Goal: Task Accomplishment & Management: Manage account settings

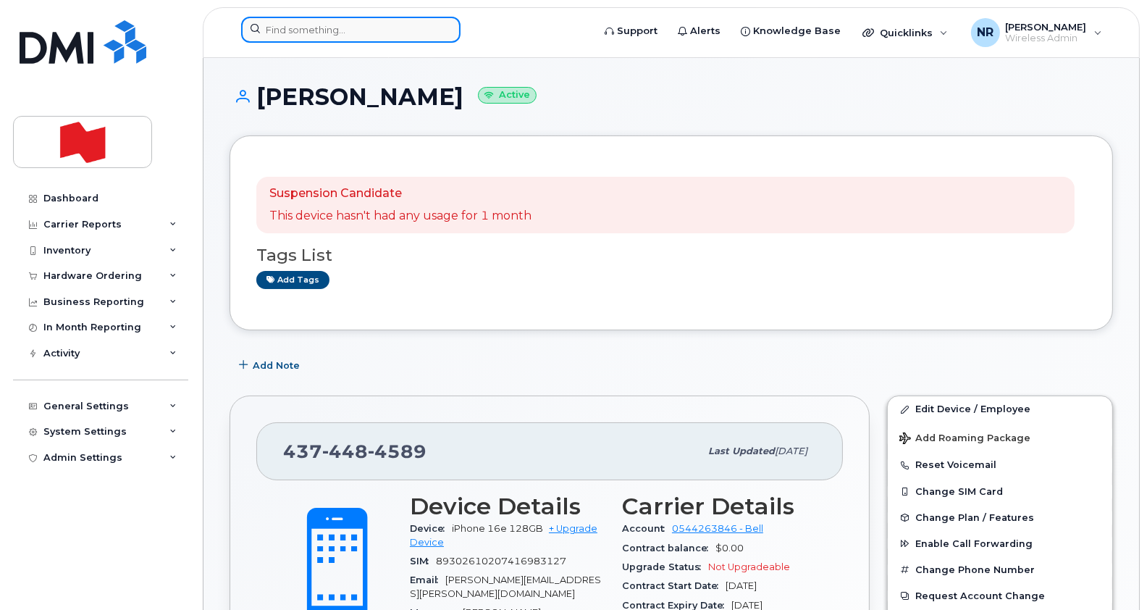
click at [337, 38] on input at bounding box center [350, 30] width 219 height 26
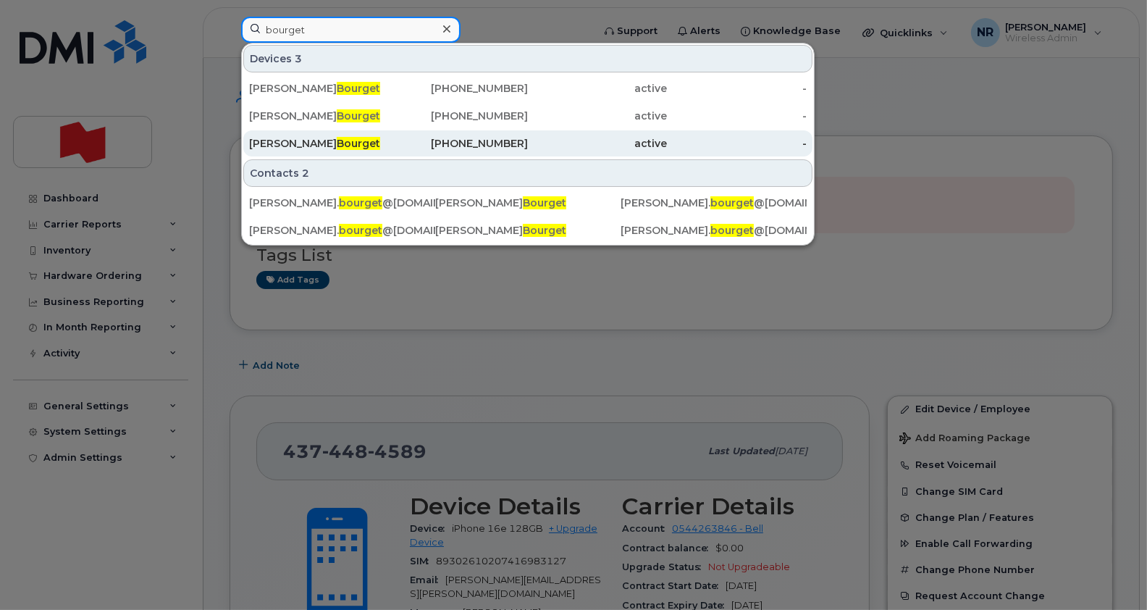
type input "bourget"
click at [311, 148] on div "[PERSON_NAME]" at bounding box center [319, 143] width 140 height 14
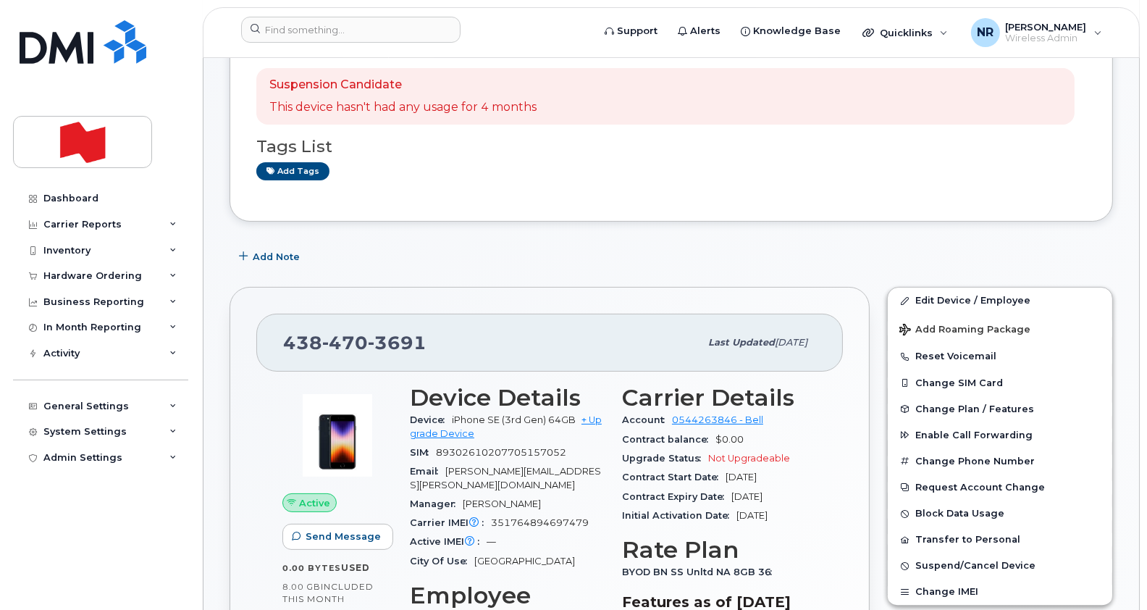
scroll to position [232, 0]
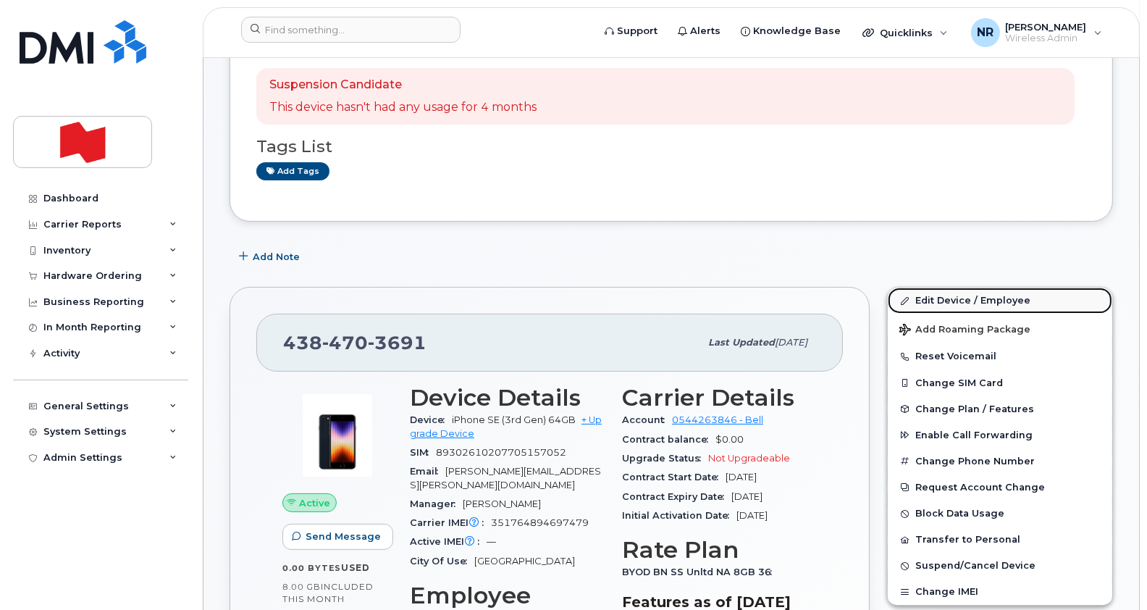
click at [941, 298] on link "Edit Device / Employee" at bounding box center [1000, 301] width 225 height 26
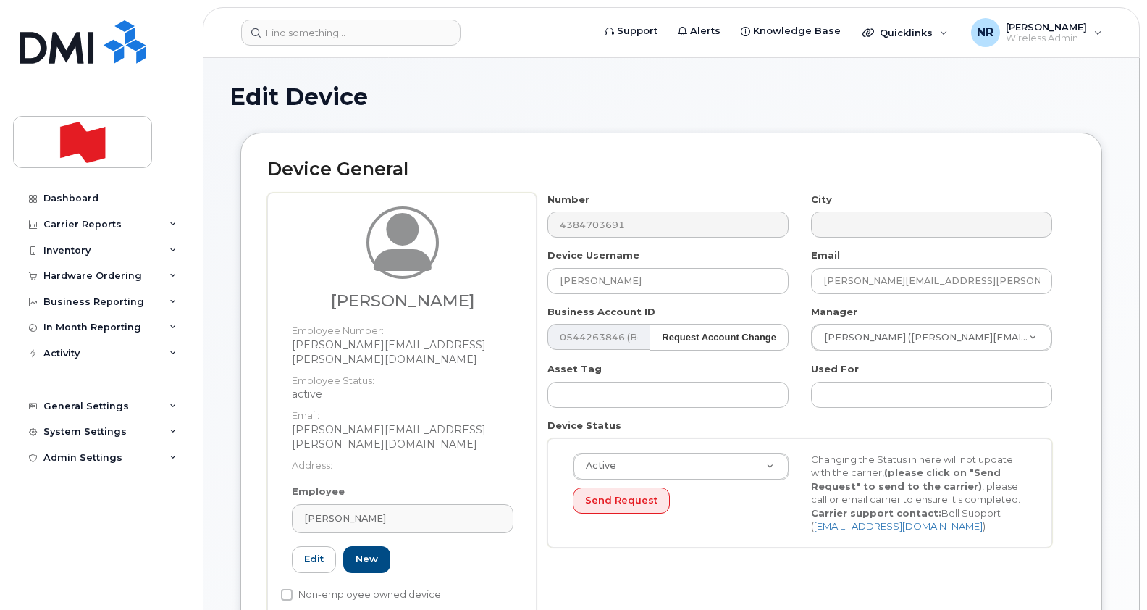
select select "29621266"
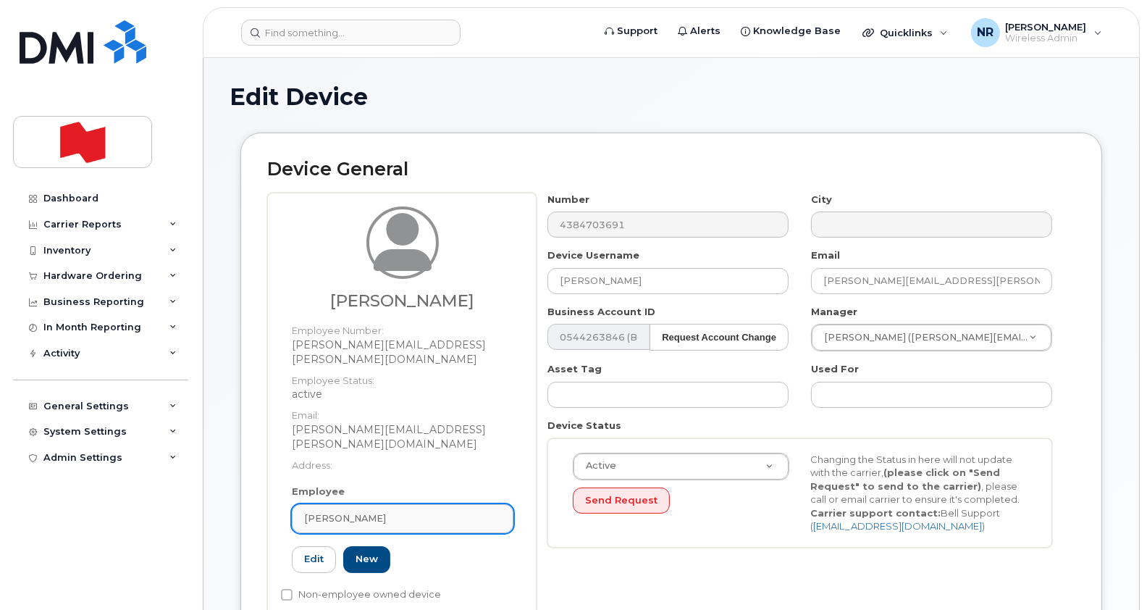
click at [503, 504] on link "[PERSON_NAME]" at bounding box center [403, 518] width 222 height 29
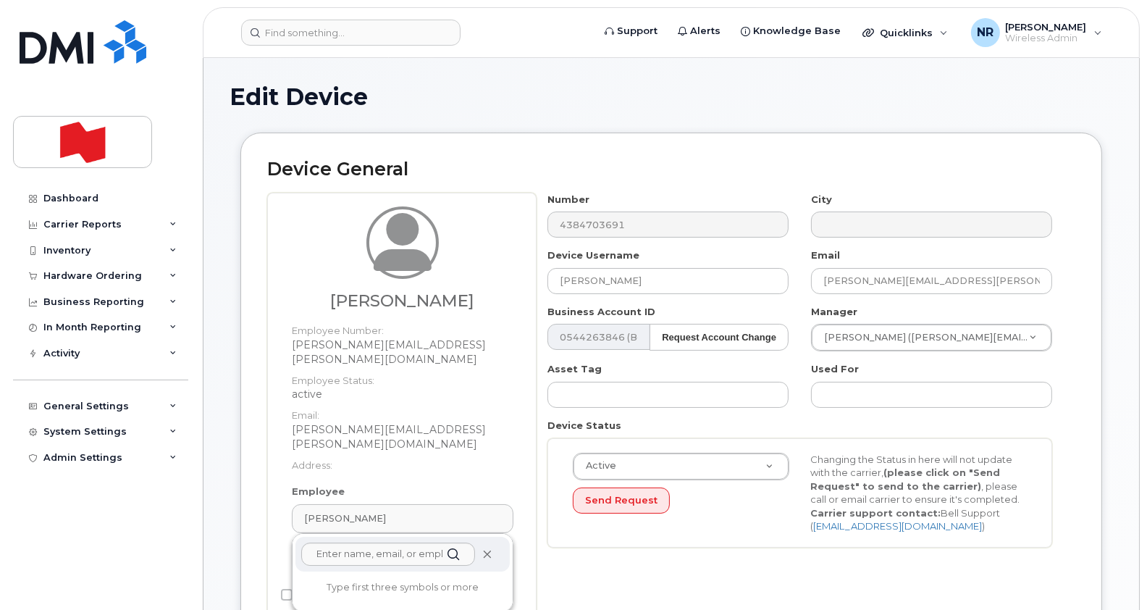
click at [486, 550] on icon at bounding box center [486, 554] width 9 height 9
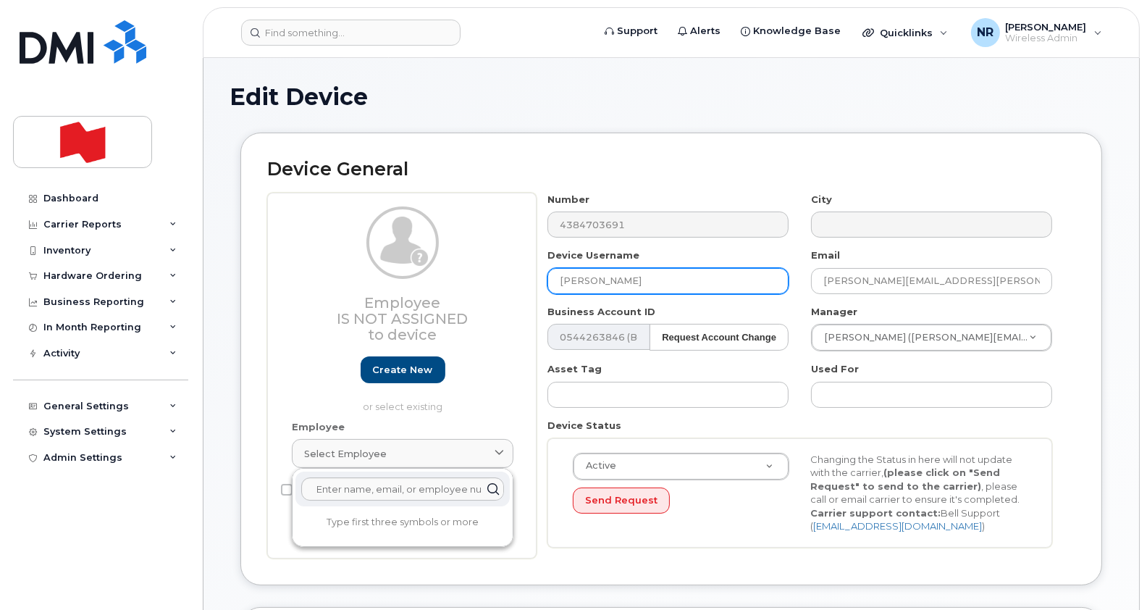
drag, startPoint x: 737, startPoint y: 290, endPoint x: 513, endPoint y: 278, distance: 224.1
click at [513, 278] on div "Employee Is not assigned to device Create new or select existing Employee Selec…" at bounding box center [671, 376] width 808 height 366
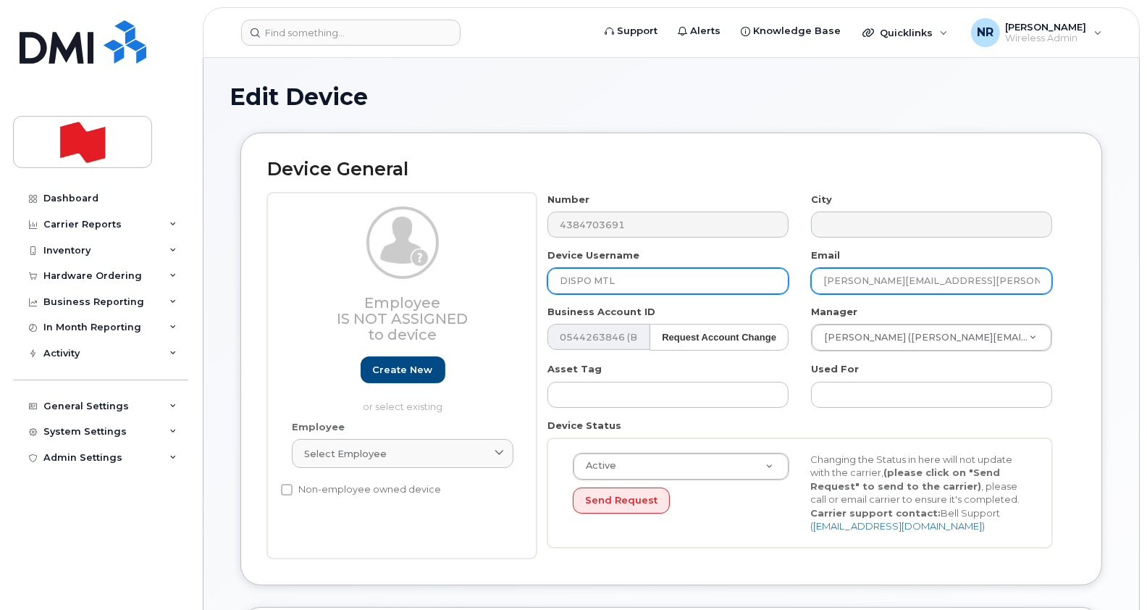
type input "DISPO MTL"
drag, startPoint x: 1027, startPoint y: 277, endPoint x: 799, endPoint y: 297, distance: 229.1
click at [799, 297] on div "Number 4384703691 City Device Username DISPO MTL Email charles-antoine.bourget@…" at bounding box center [800, 376] width 527 height 366
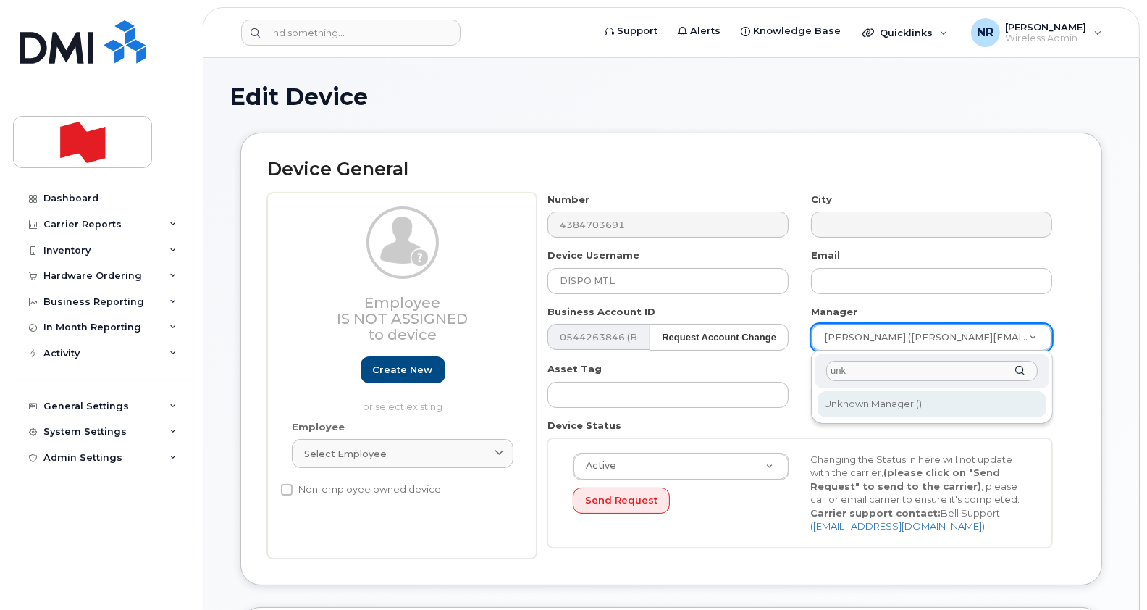
type input "unk"
type input "1908917"
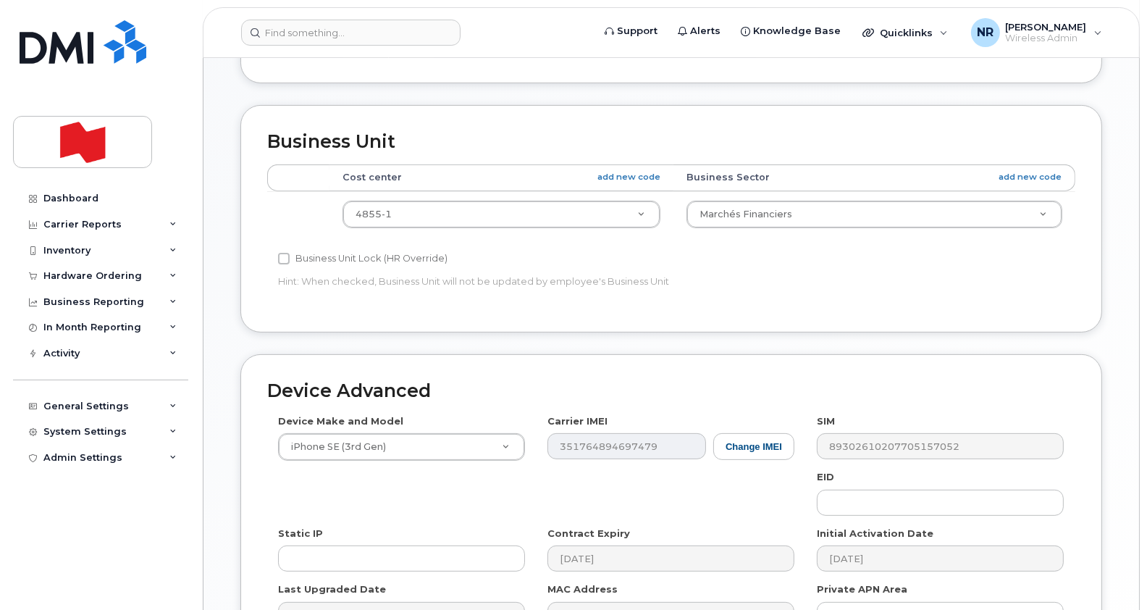
scroll to position [503, 0]
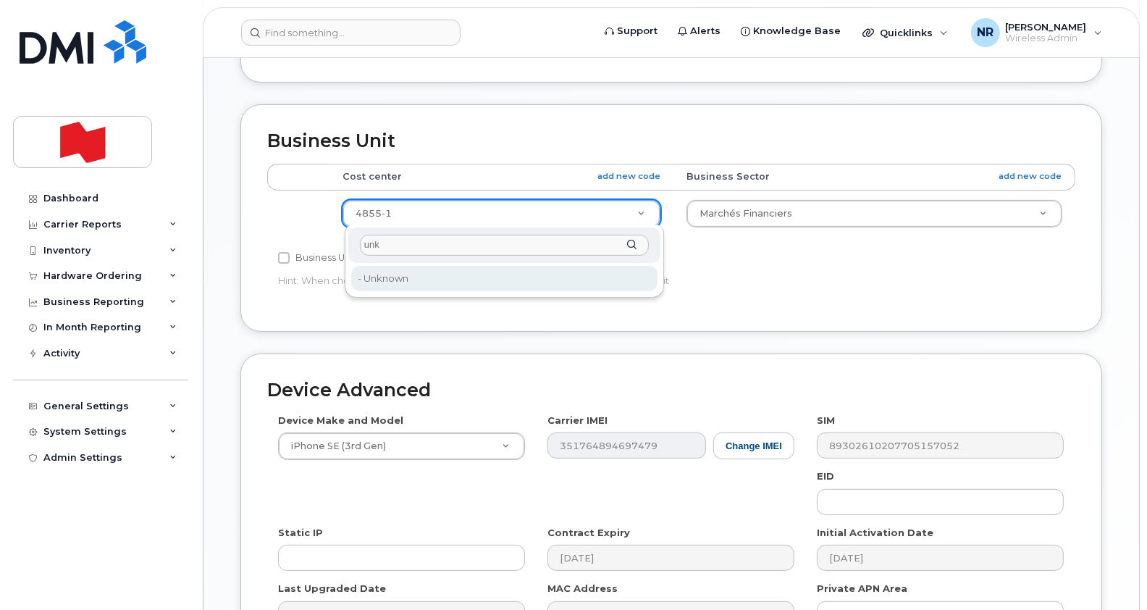
type input "unk"
type input "22916205"
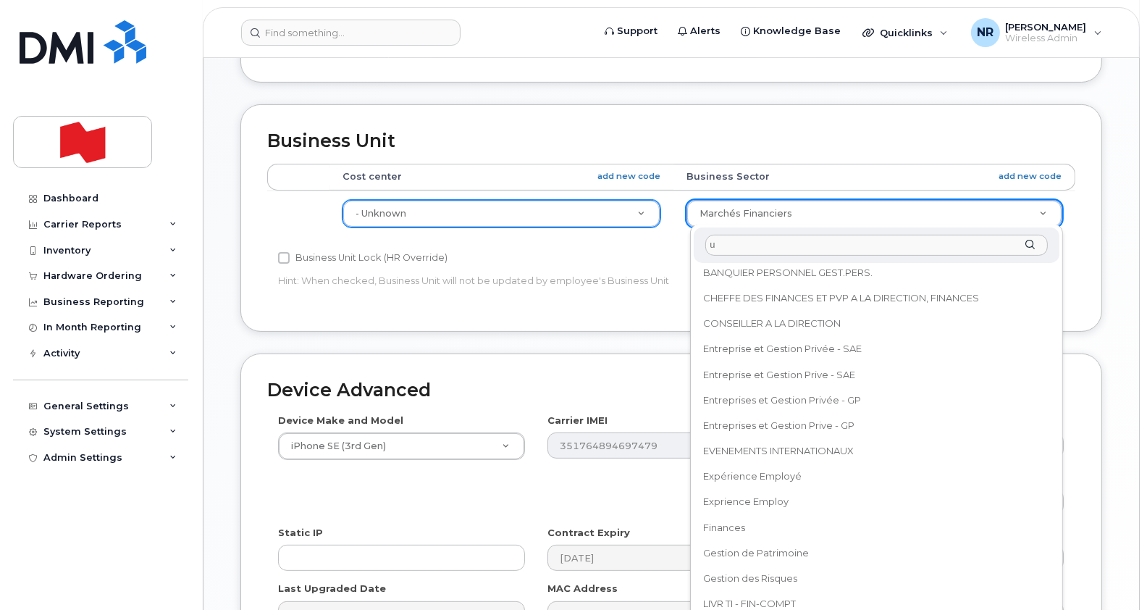
scroll to position [0, 0]
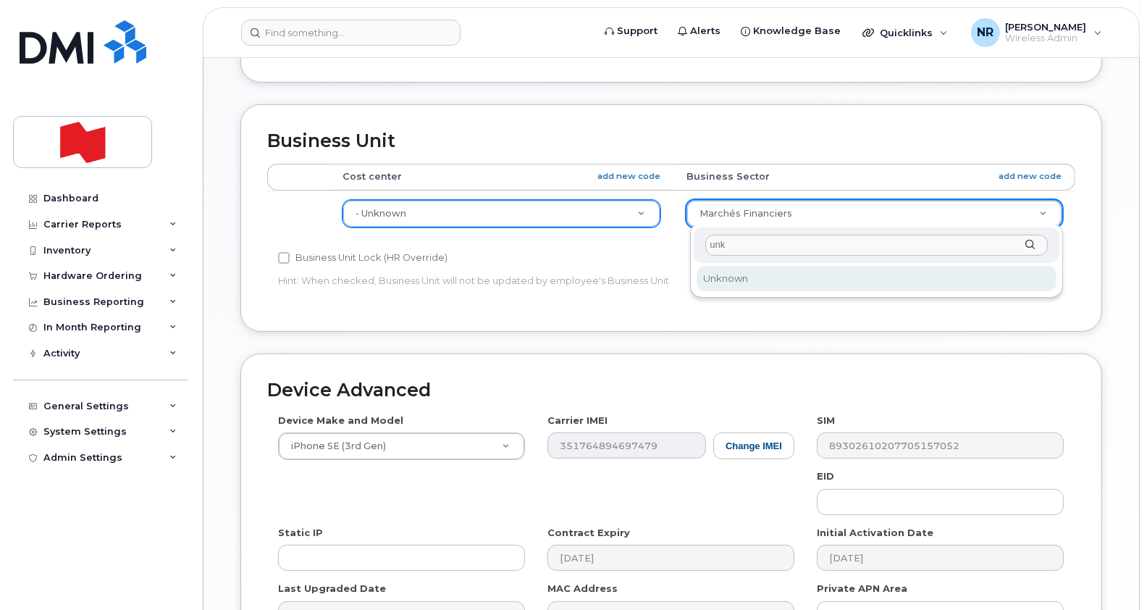
type input "unk"
select select "22916206"
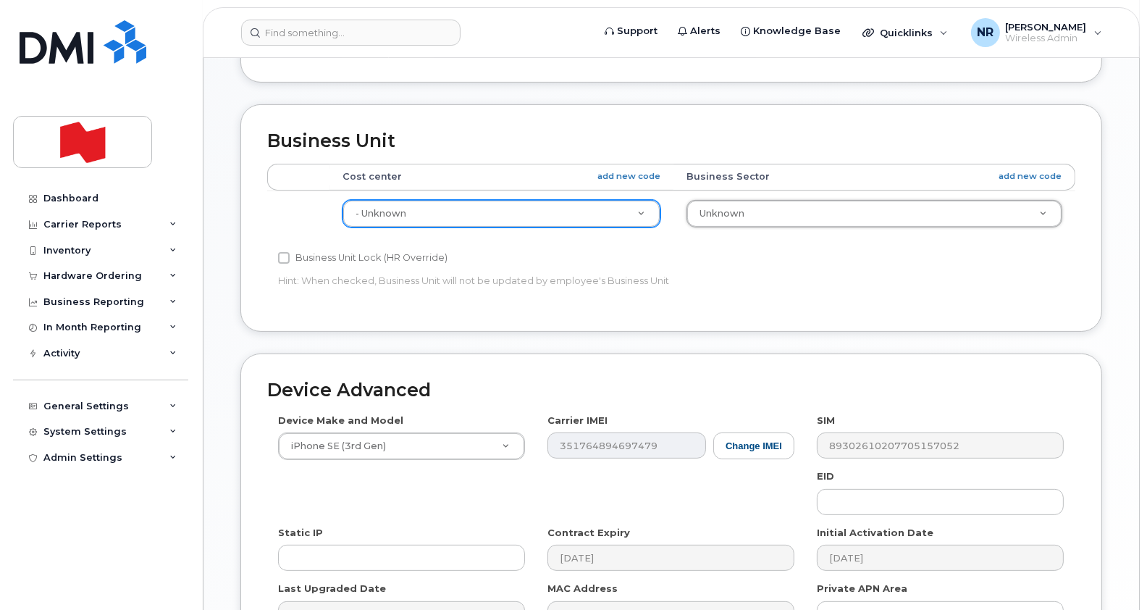
scroll to position [675, 0]
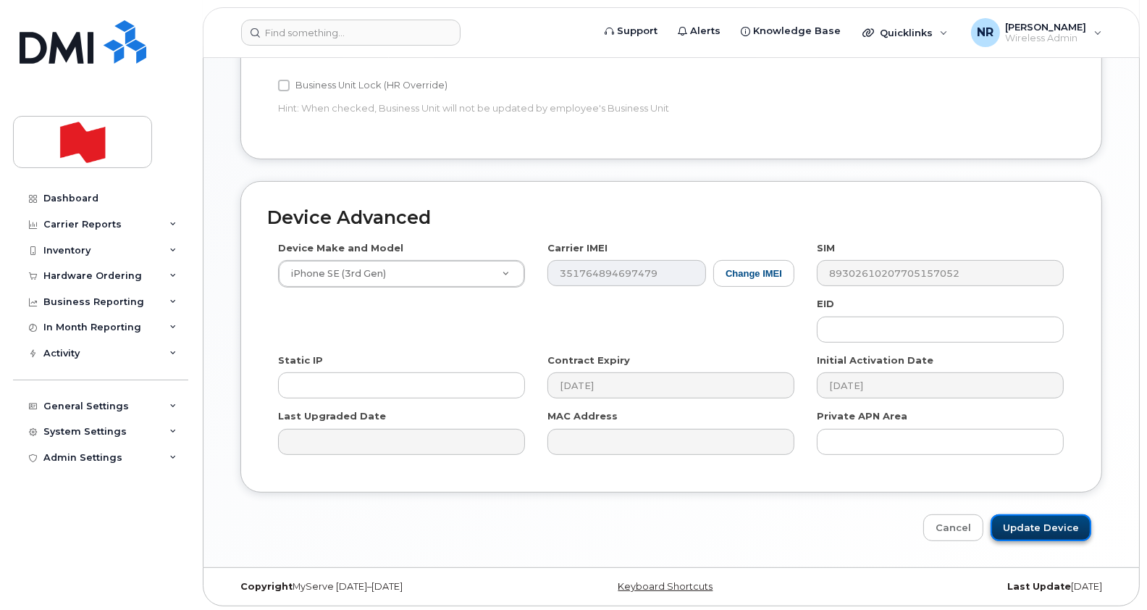
click at [1050, 521] on input "Update Device" at bounding box center [1041, 527] width 101 height 27
type input "Saving..."
